Goal: Information Seeking & Learning: Learn about a topic

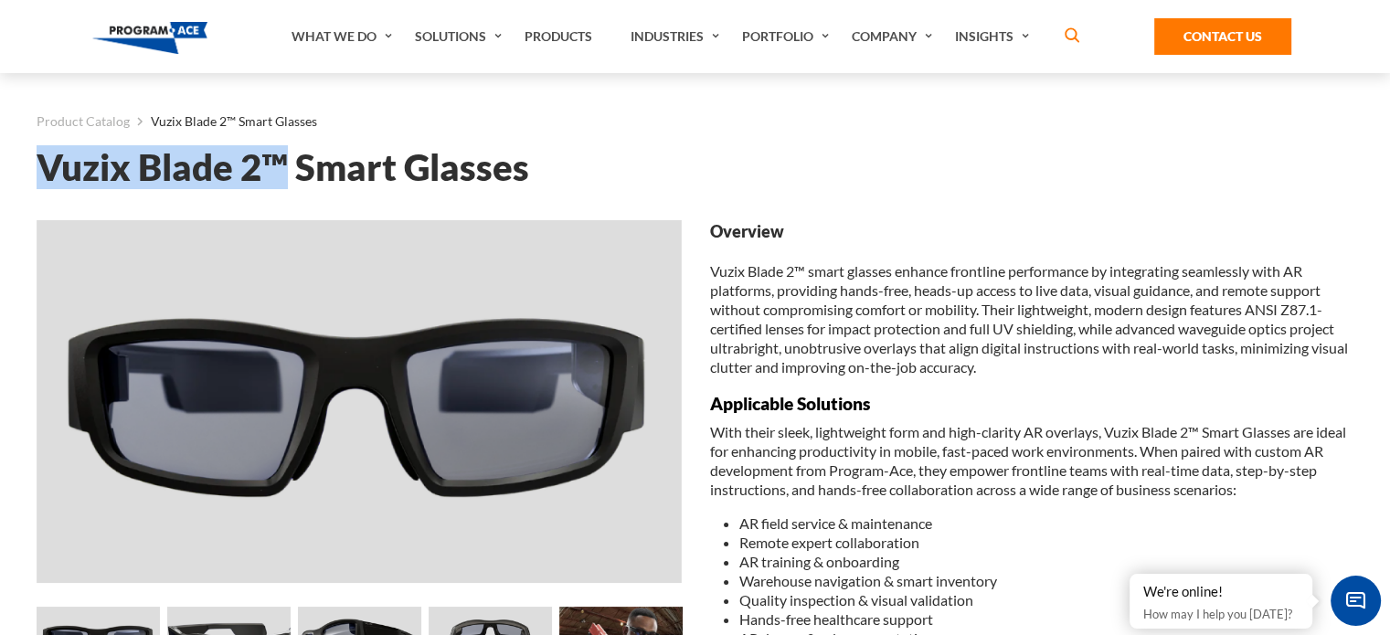
drag, startPoint x: 286, startPoint y: 161, endPoint x: 29, endPoint y: 161, distance: 256.8
click at [29, 161] on div "Product Catalog Vuzix Blade 2™ Smart Glasses Vuzix Blade 2™ Smart Glasses Loadi…" at bounding box center [695, 626] width 1354 height 1106
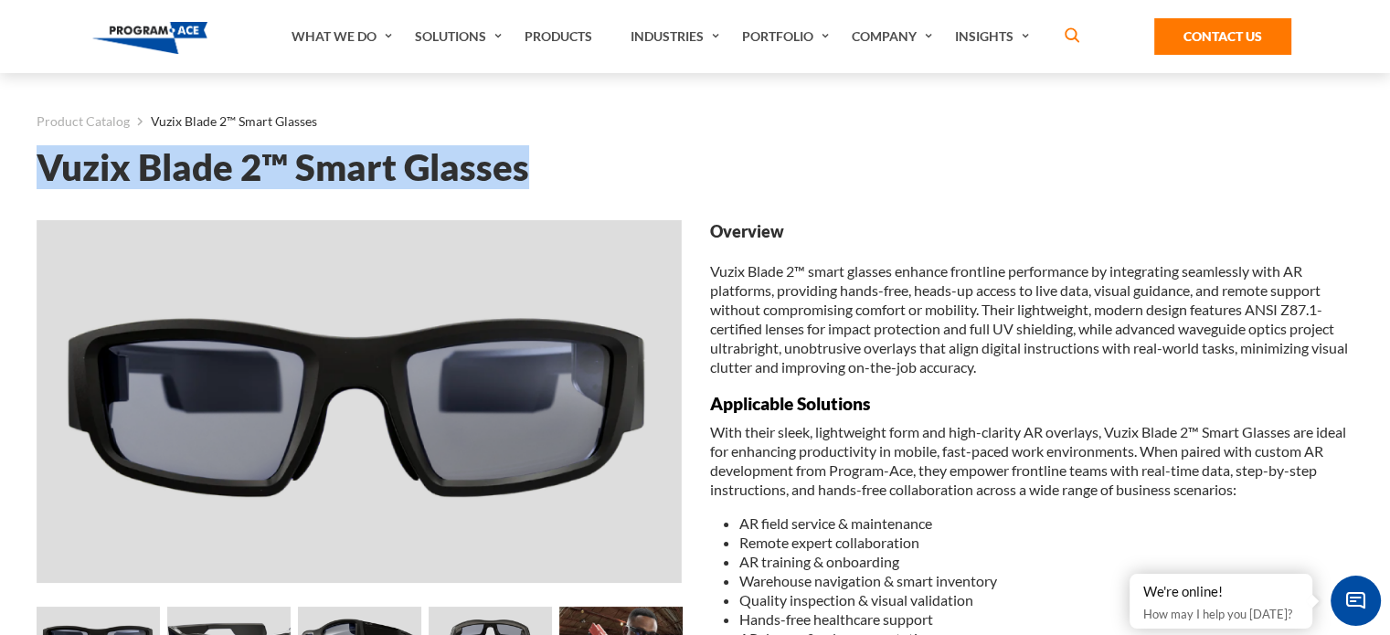
drag, startPoint x: 550, startPoint y: 171, endPoint x: 33, endPoint y: 165, distance: 517.3
click at [33, 165] on div "Product Catalog Vuzix Blade 2™ Smart Glasses Vuzix Blade 2™ Smart Glasses Loadi…" at bounding box center [695, 626] width 1354 height 1106
copy h1 "Vuzix Blade 2™ Smart Glasses"
click at [94, 126] on link "Product Catalog" at bounding box center [83, 122] width 93 height 24
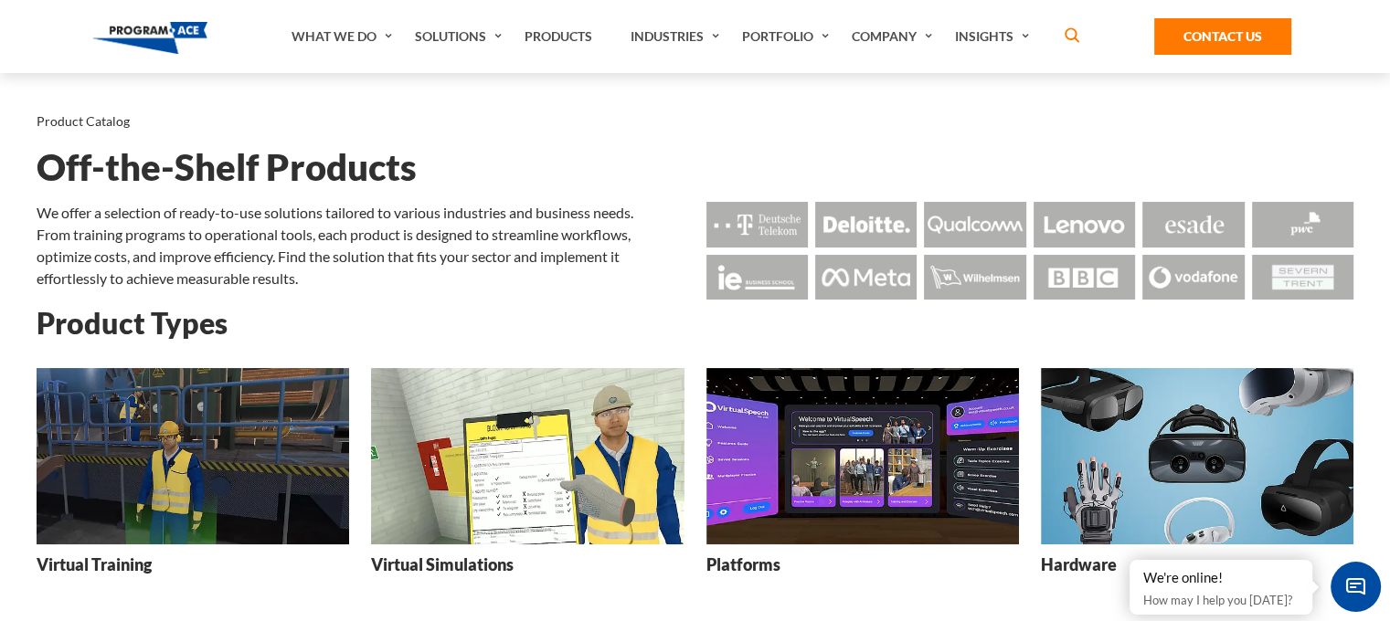
click at [1248, 430] on img at bounding box center [1197, 456] width 313 height 176
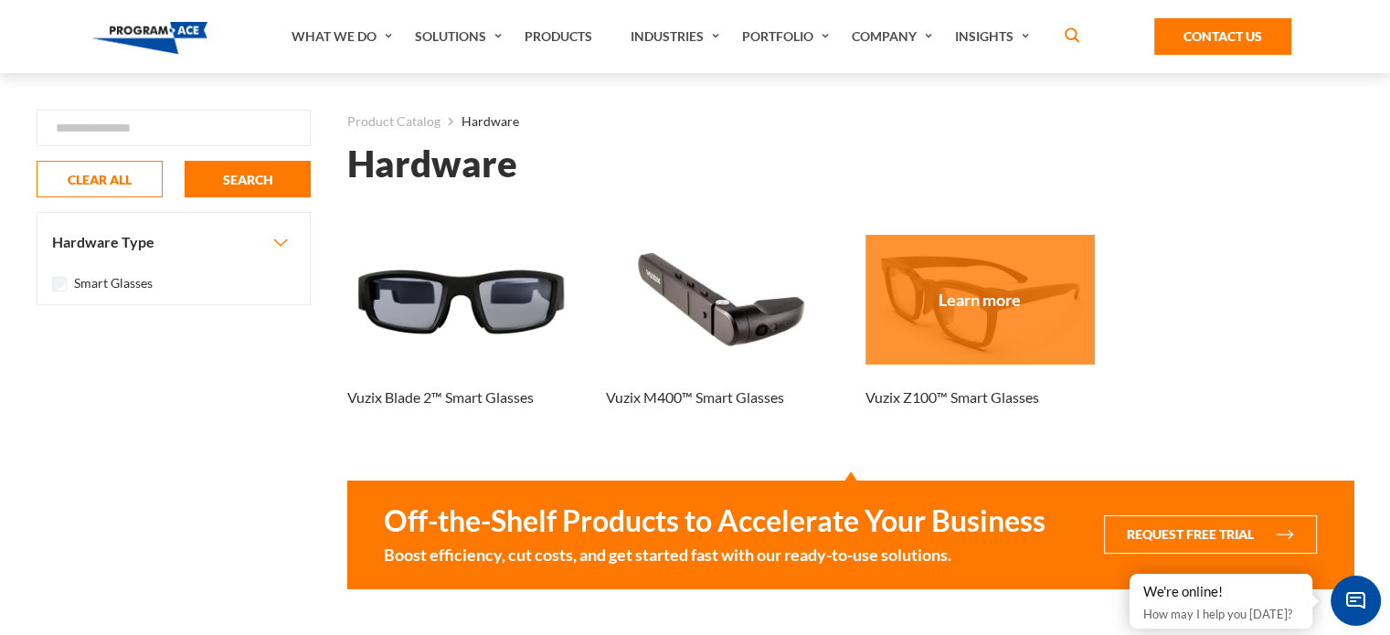
click at [946, 321] on div at bounding box center [979, 299] width 229 height 129
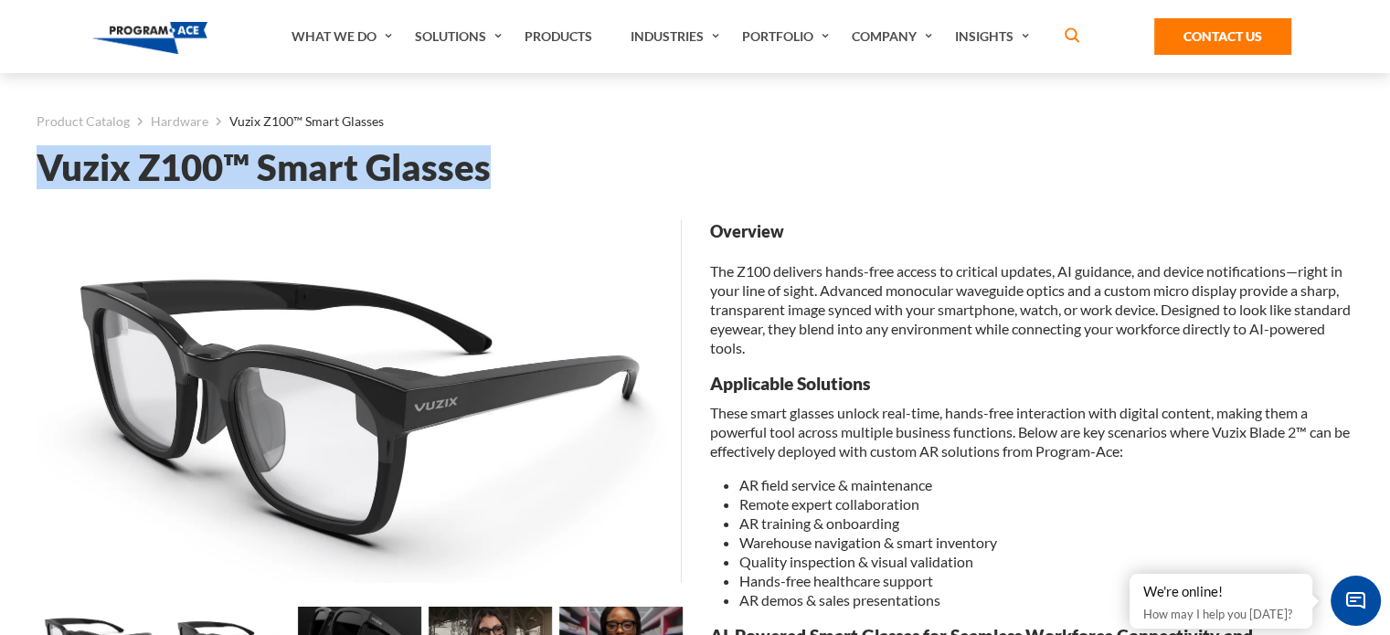
drag, startPoint x: 519, startPoint y: 175, endPoint x: 40, endPoint y: 164, distance: 479.0
click at [40, 164] on h1 "Vuzix Z100™ Smart Glasses" at bounding box center [695, 168] width 1317 height 32
copy h1 "Vuzix Z100™ Smart Glasses"
click at [162, 117] on link "Hardware" at bounding box center [180, 122] width 58 height 24
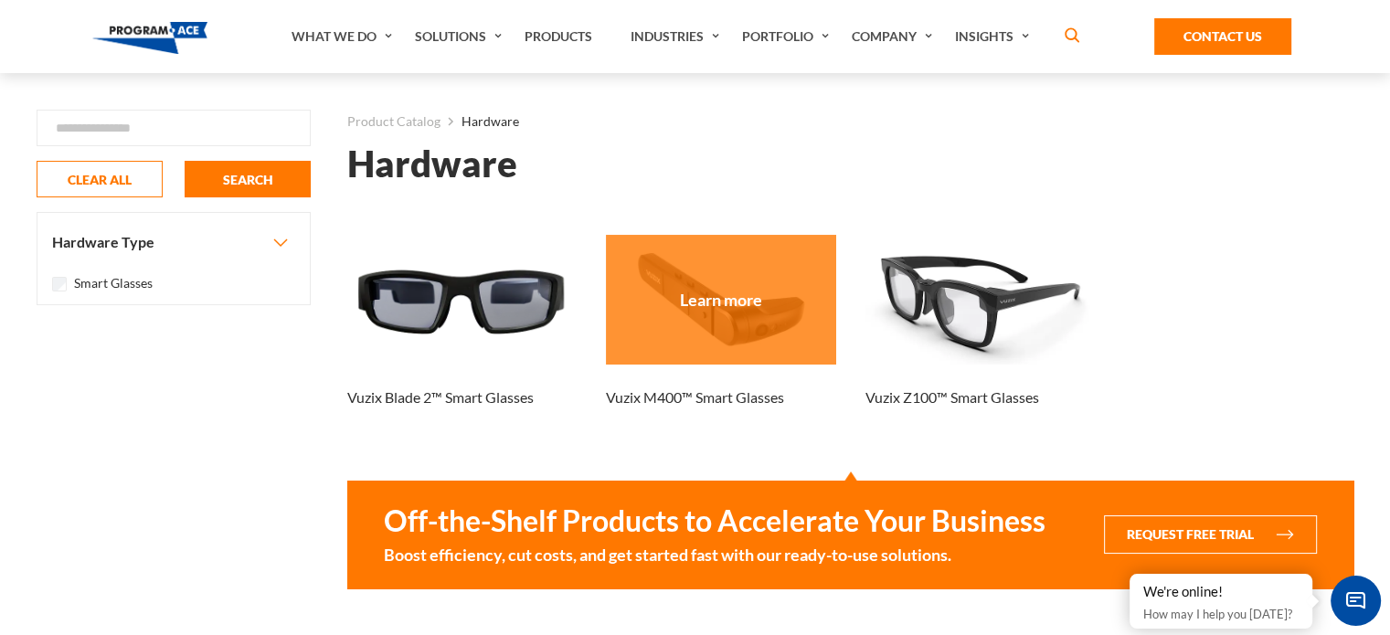
click at [759, 336] on div at bounding box center [720, 299] width 229 height 129
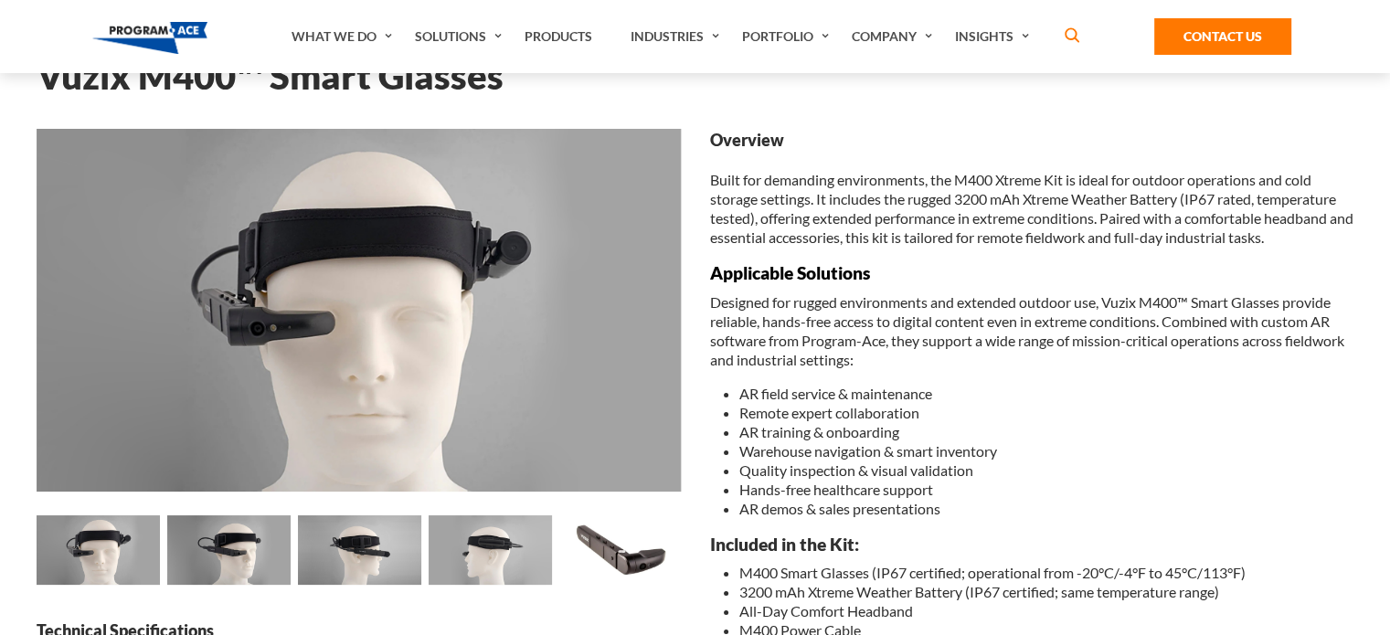
scroll to position [135, 0]
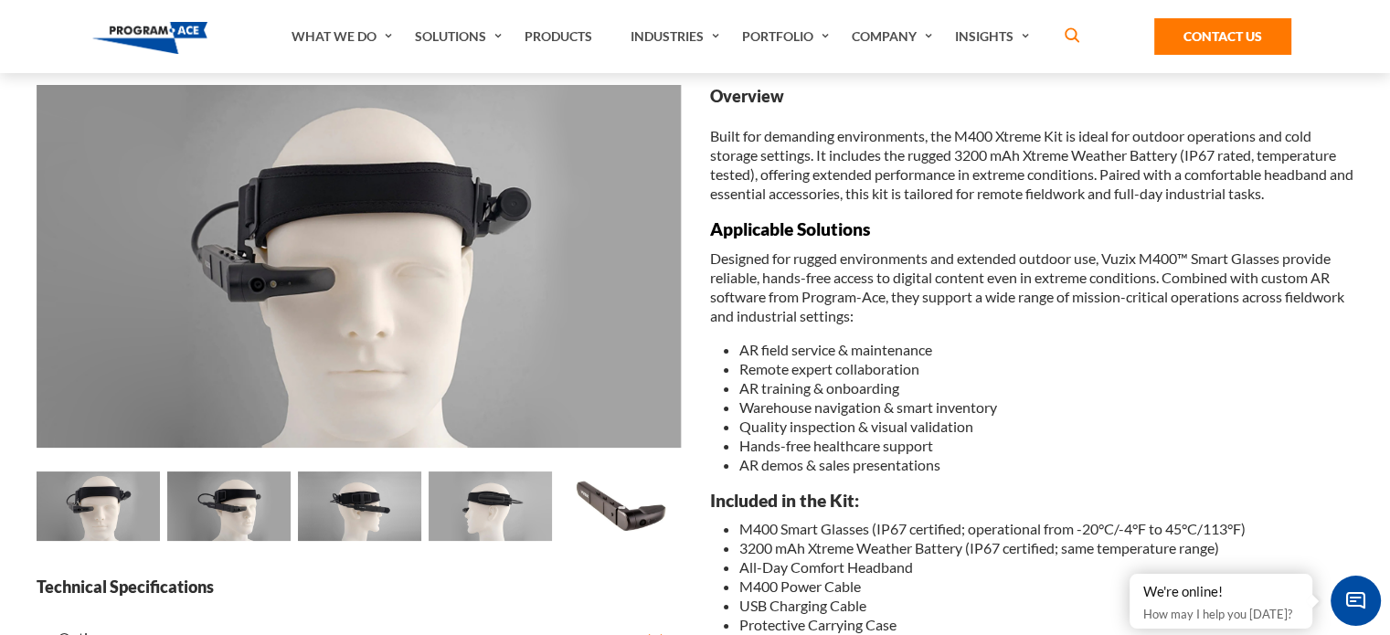
click at [626, 534] on img at bounding box center [620, 506] width 123 height 69
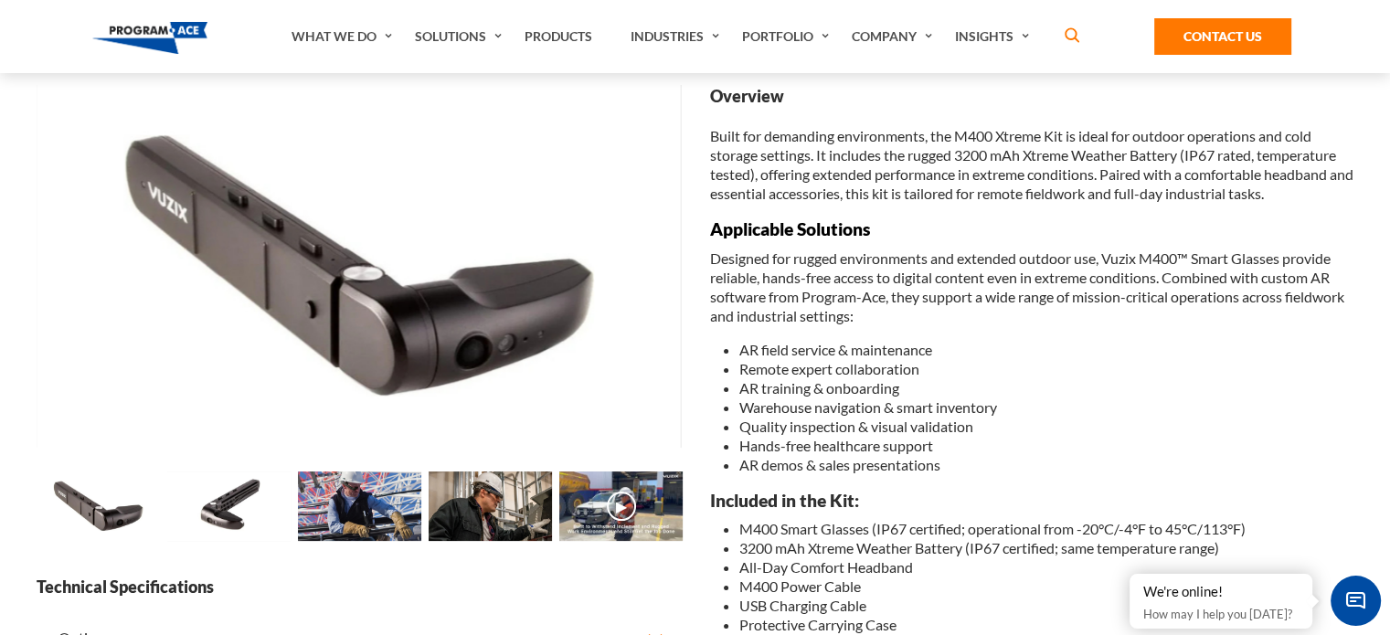
click at [107, 509] on img at bounding box center [98, 506] width 123 height 69
click at [223, 507] on img at bounding box center [228, 506] width 123 height 69
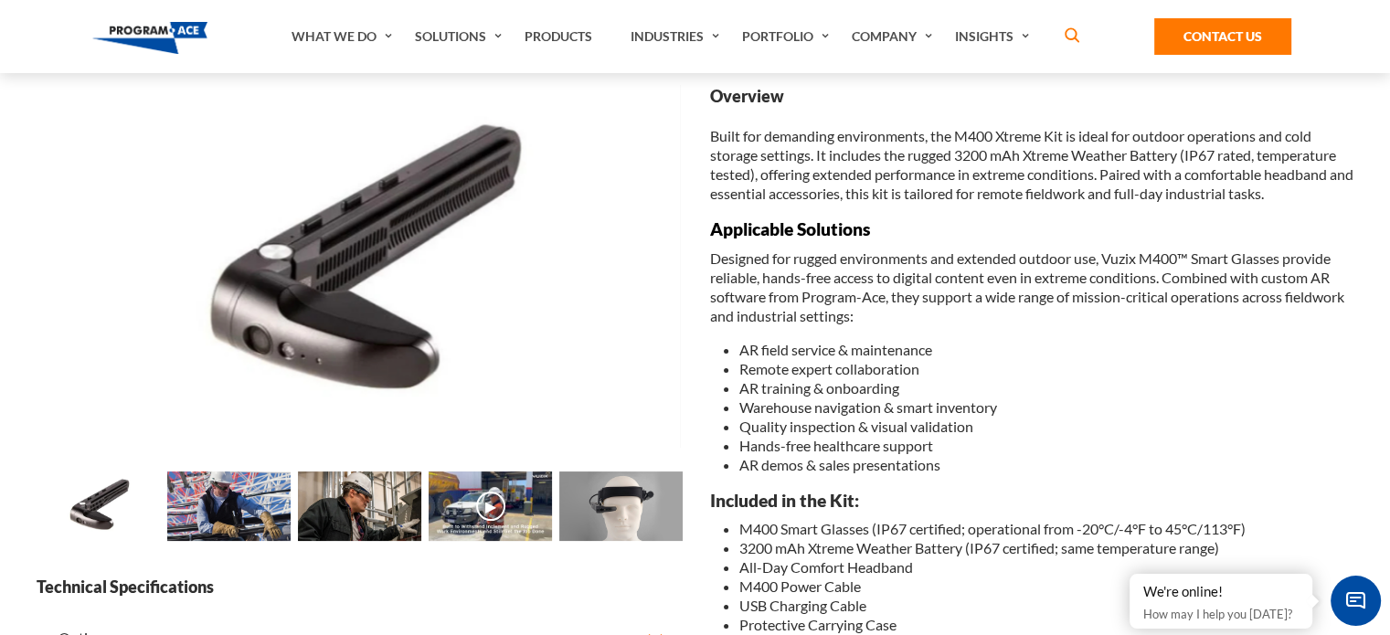
click at [629, 507] on img at bounding box center [620, 506] width 123 height 69
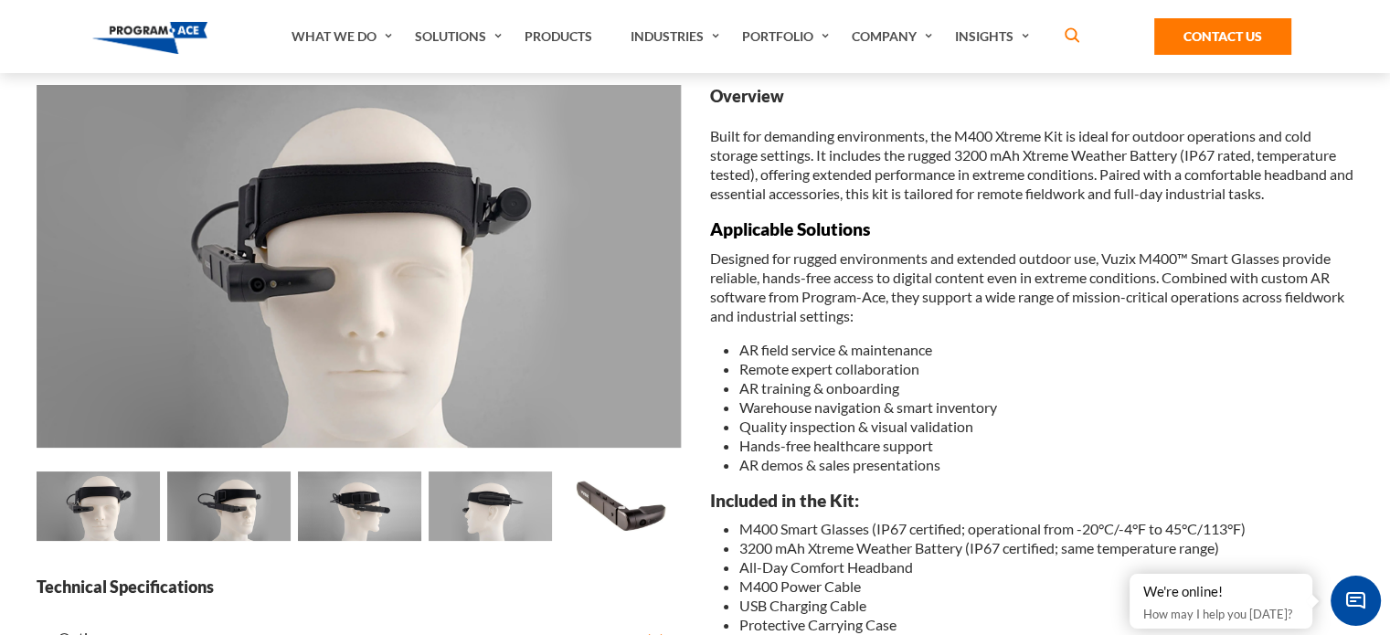
click at [258, 508] on img at bounding box center [228, 506] width 123 height 69
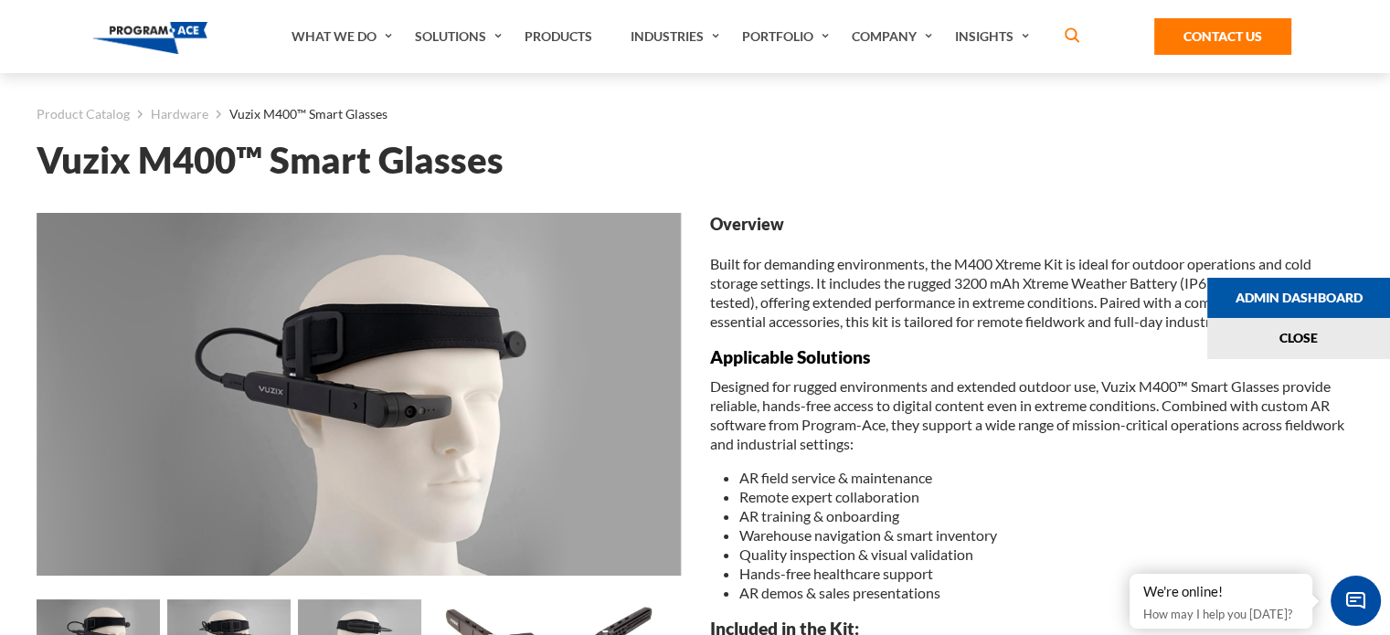
scroll to position [0, 0]
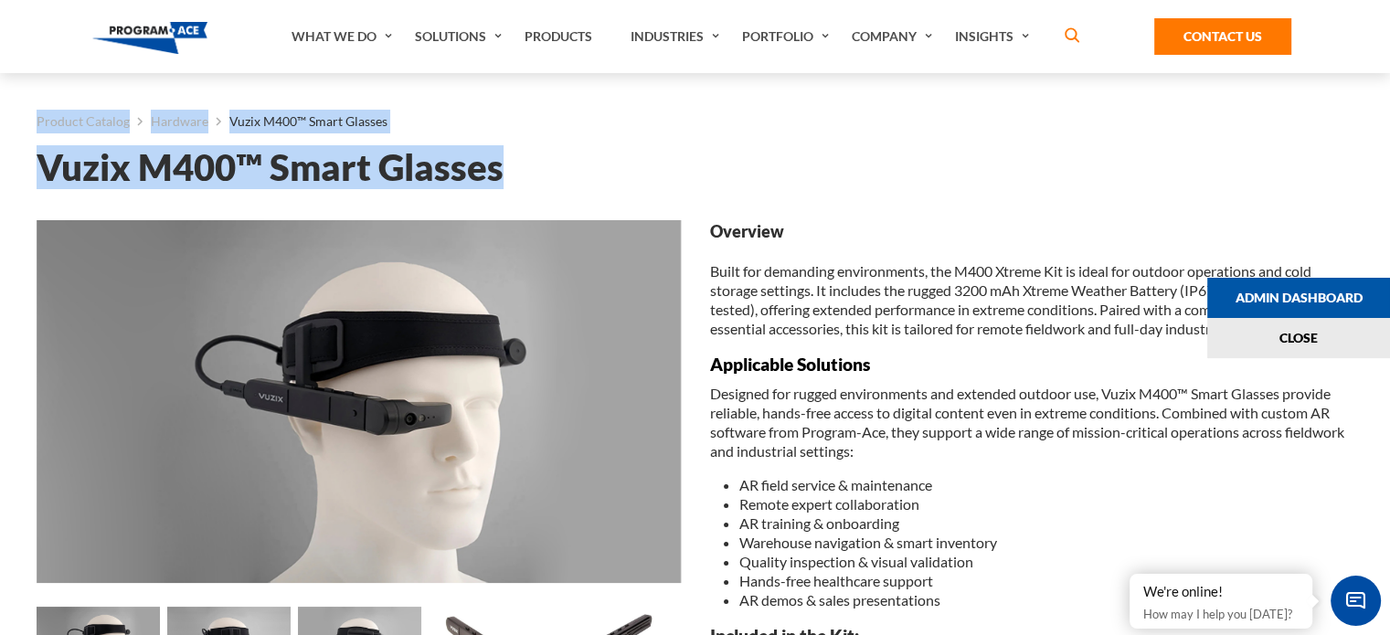
drag, startPoint x: 534, startPoint y: 177, endPoint x: 15, endPoint y: 175, distance: 519.1
click at [530, 165] on h1 "Vuzix M400™ Smart Glasses" at bounding box center [695, 168] width 1317 height 32
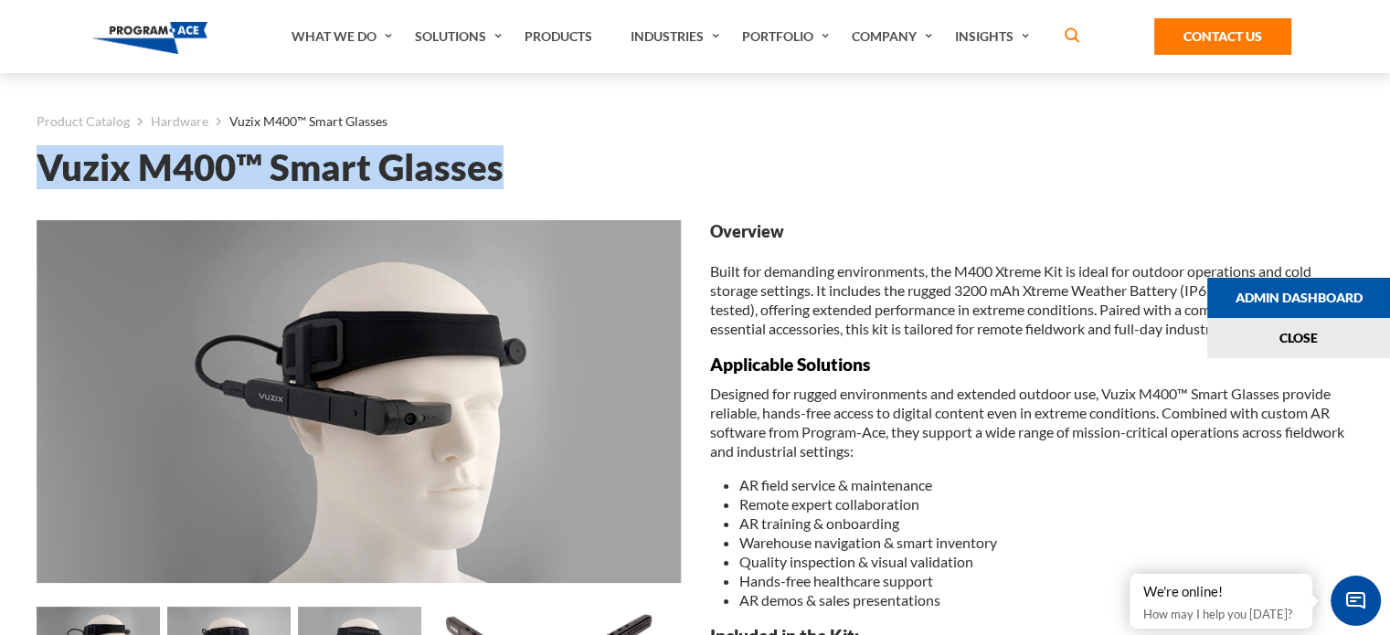
drag, startPoint x: 530, startPoint y: 165, endPoint x: 39, endPoint y: 180, distance: 491.0
click at [39, 180] on h1 "Vuzix M400™ Smart Glasses" at bounding box center [695, 168] width 1317 height 32
copy h1 "Vuzix M400™ Smart Glasses"
